Goal: Navigation & Orientation: Find specific page/section

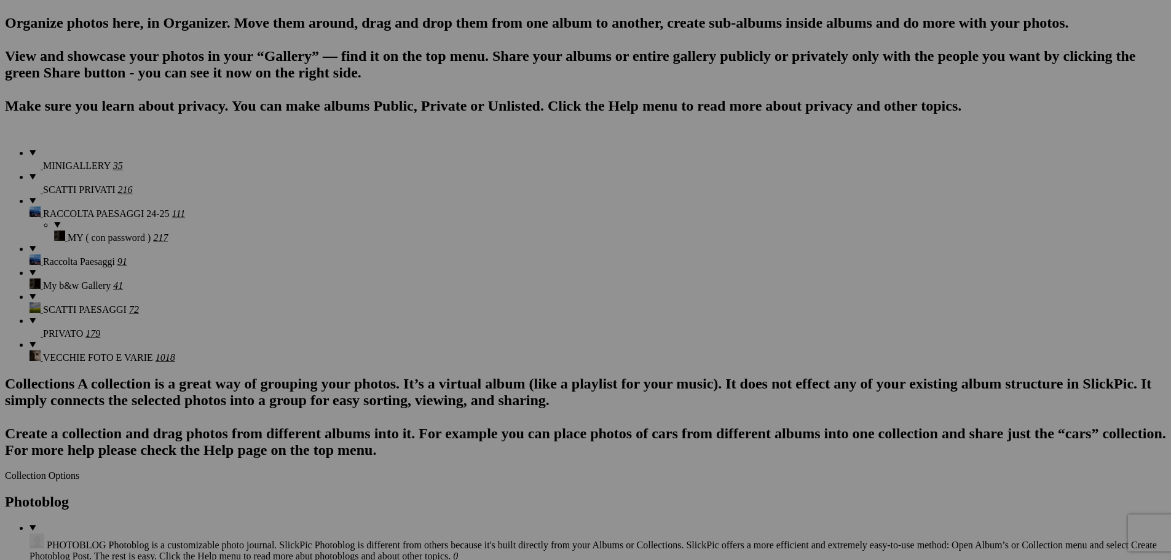
scroll to position [615, 0]
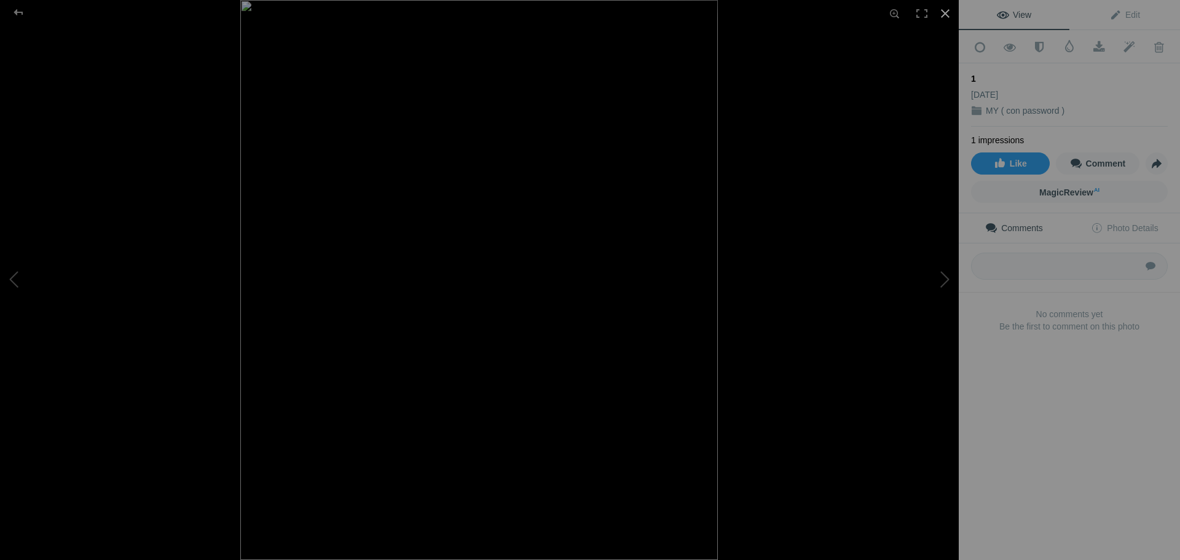
click at [953, 11] on div at bounding box center [945, 13] width 27 height 27
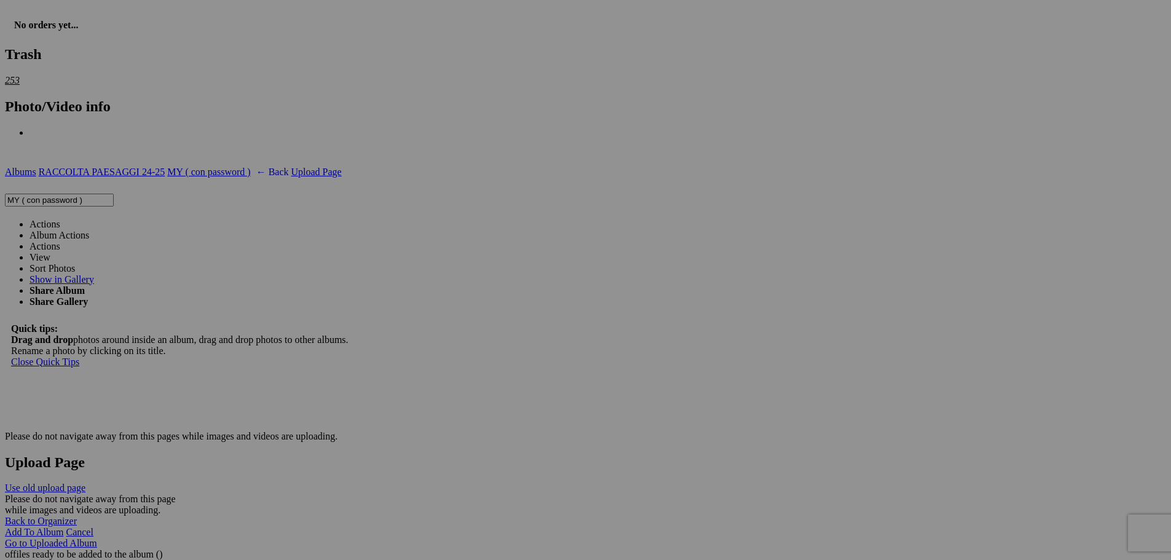
scroll to position [1844, 0]
